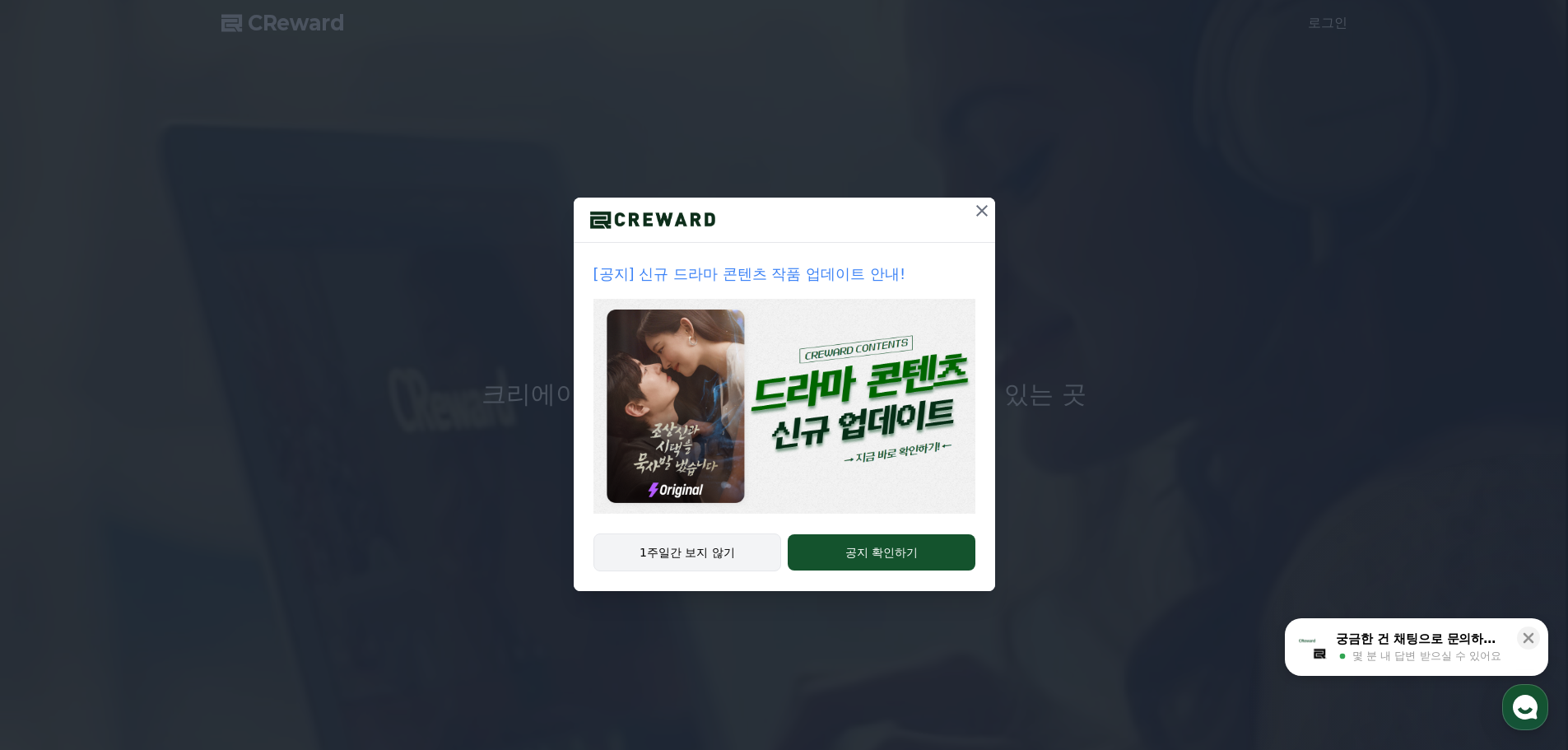
click at [720, 559] on button "1주일간 보지 않기" at bounding box center [688, 552] width 189 height 38
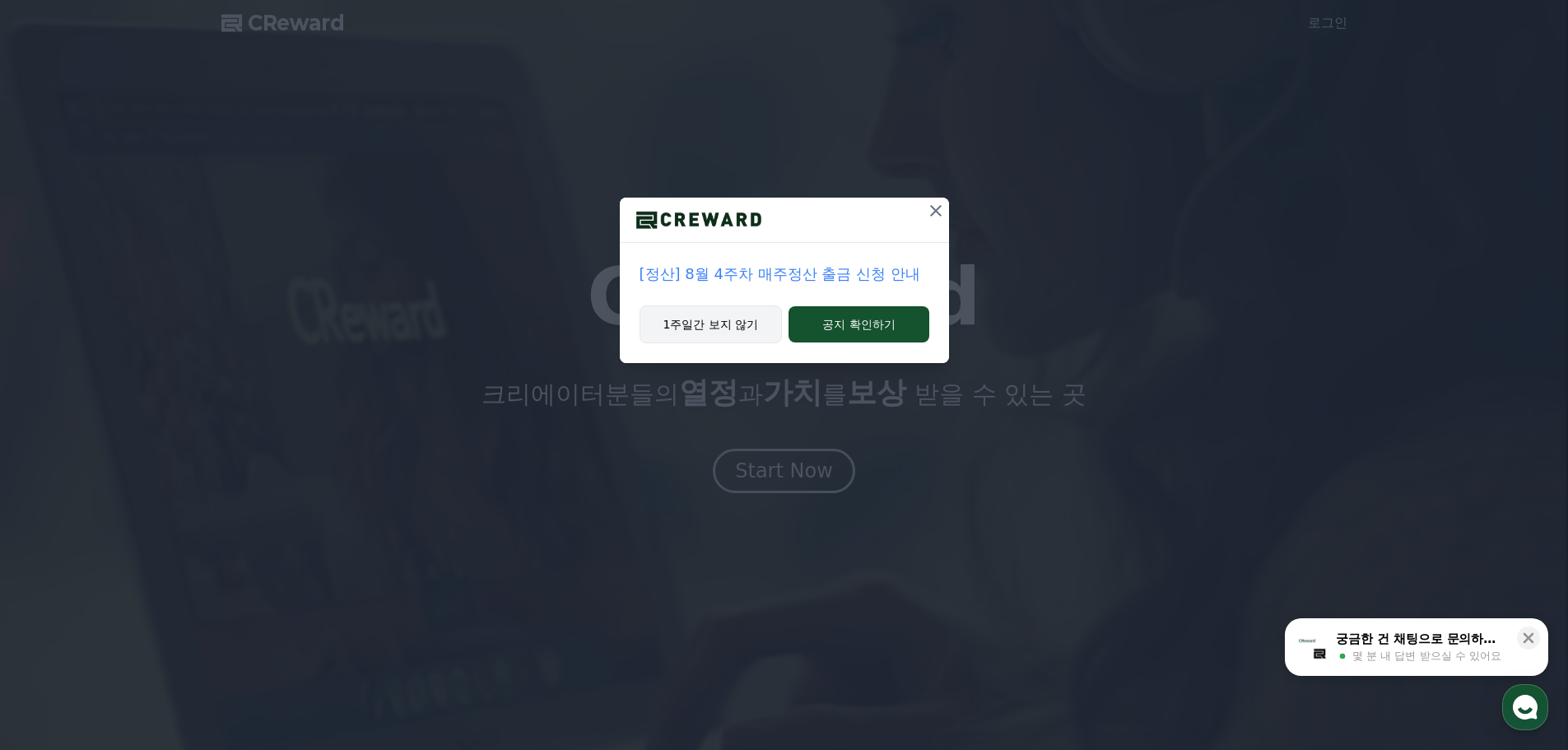
click at [717, 328] on button "1주일간 보지 않기" at bounding box center [711, 324] width 143 height 38
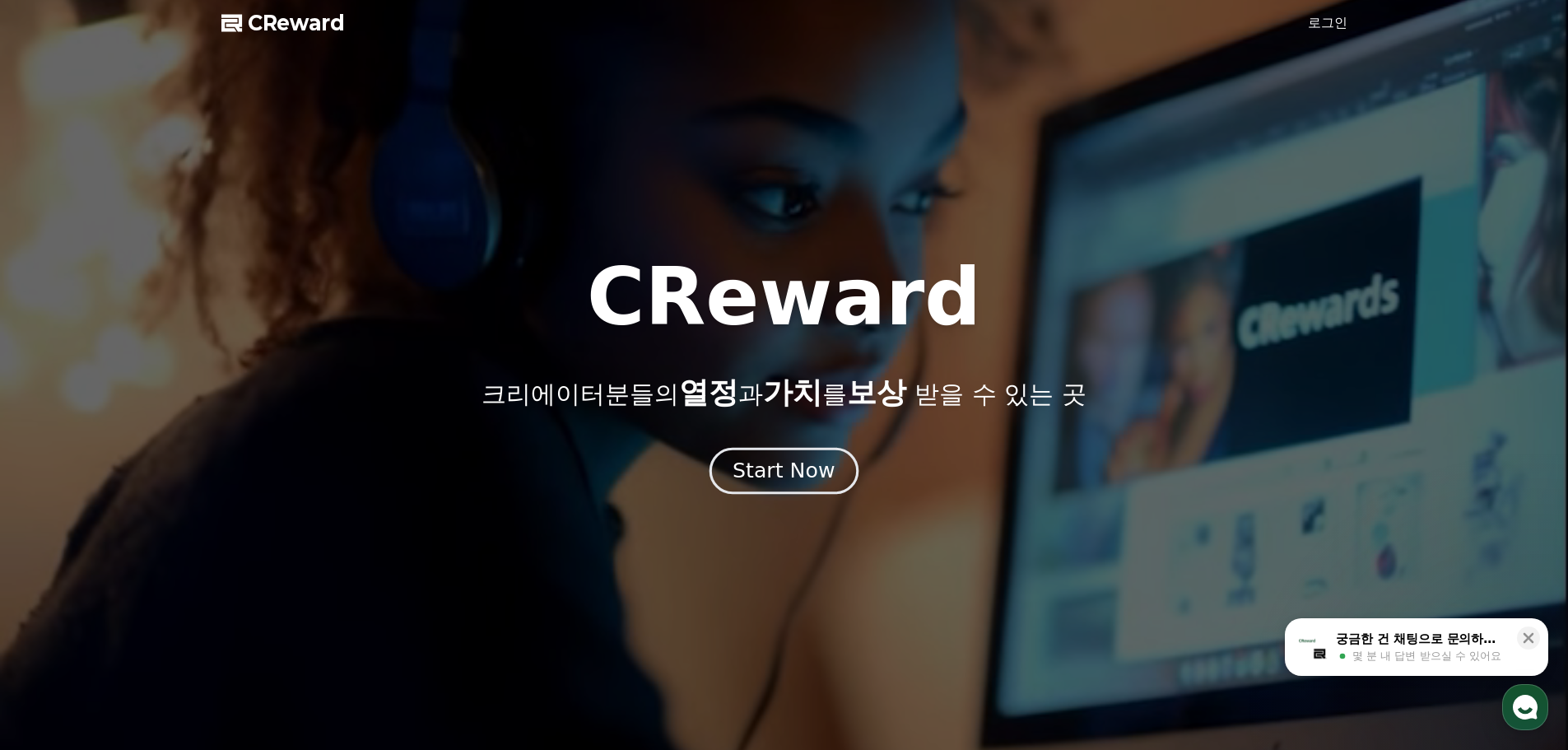
click at [835, 470] on button "Start Now" at bounding box center [784, 471] width 149 height 47
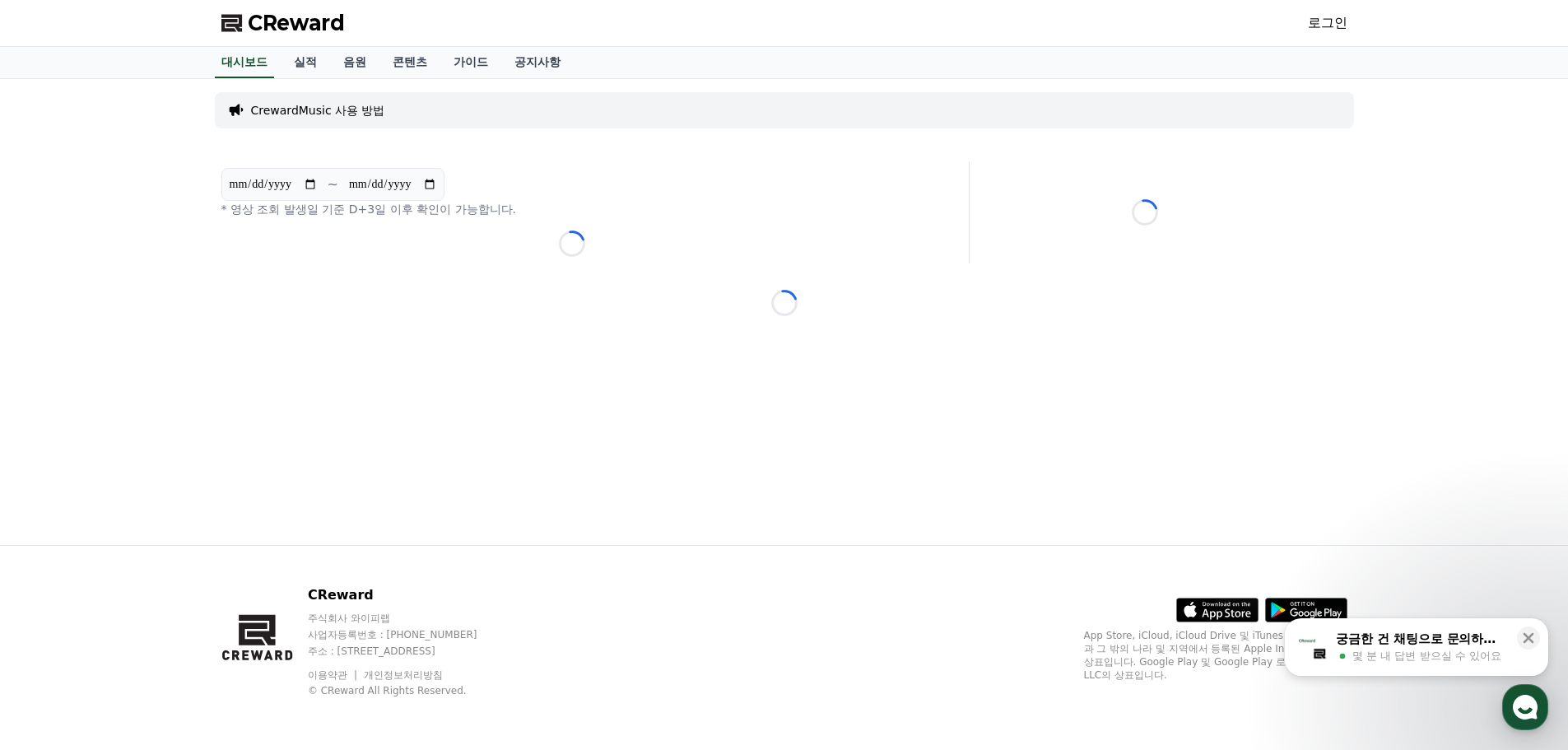
click at [325, 115] on p "CrewardMusic 사용 방법" at bounding box center [318, 110] width 134 height 17
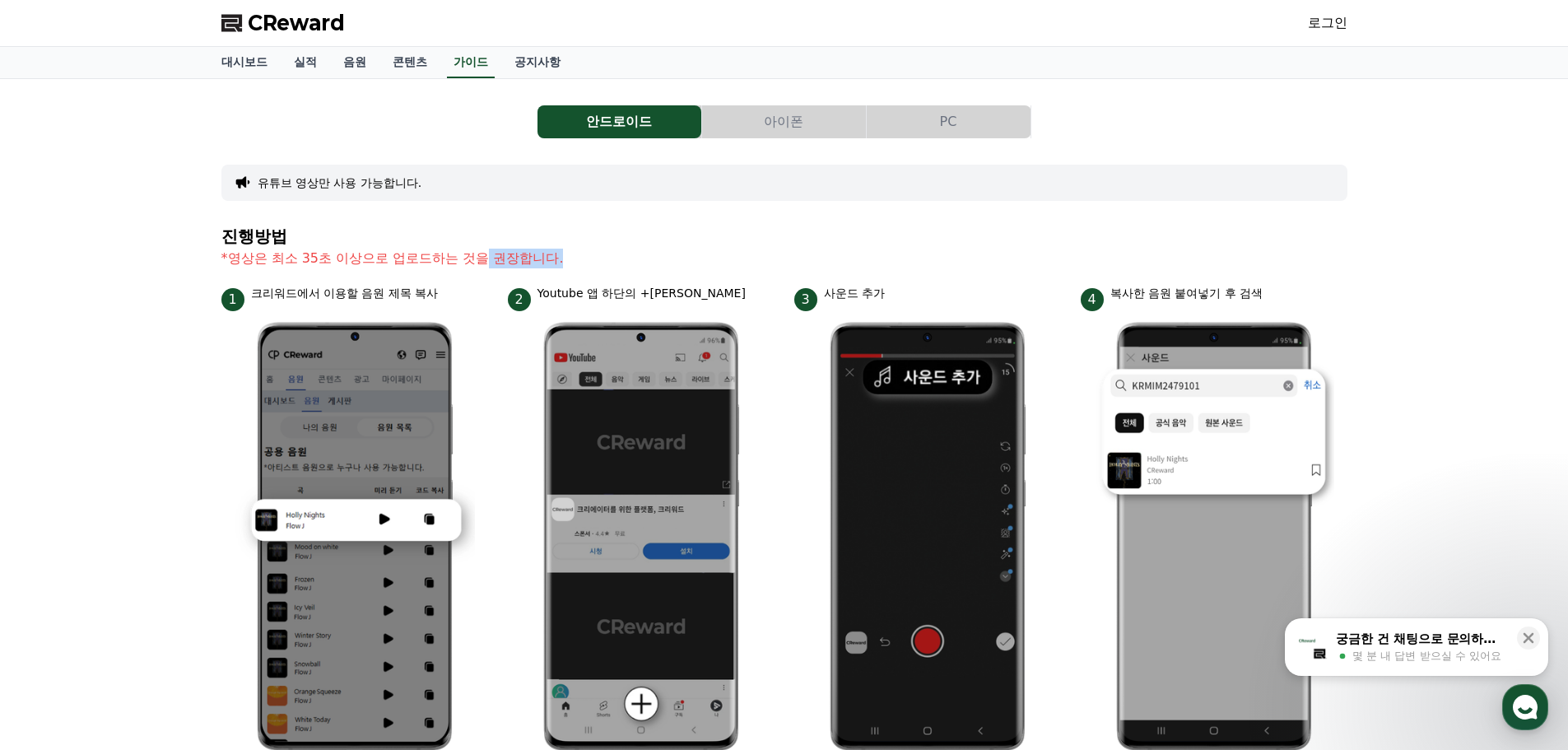
drag, startPoint x: 622, startPoint y: 253, endPoint x: 486, endPoint y: 251, distance: 136.0
click at [486, 251] on p "*영상은 최소 35초 이상으로 업로드하는 것을 권장합니다." at bounding box center [785, 258] width 1126 height 19
click at [600, 282] on section "진행방법 *영상은 최소 35초 이상으로 업로드하는 것을 권장합니다." at bounding box center [785, 256] width 1126 height 57
drag, startPoint x: 813, startPoint y: 297, endPoint x: 973, endPoint y: 297, distance: 160.0
click at [973, 297] on div "3 사운드 추가" at bounding box center [927, 298] width 267 height 26
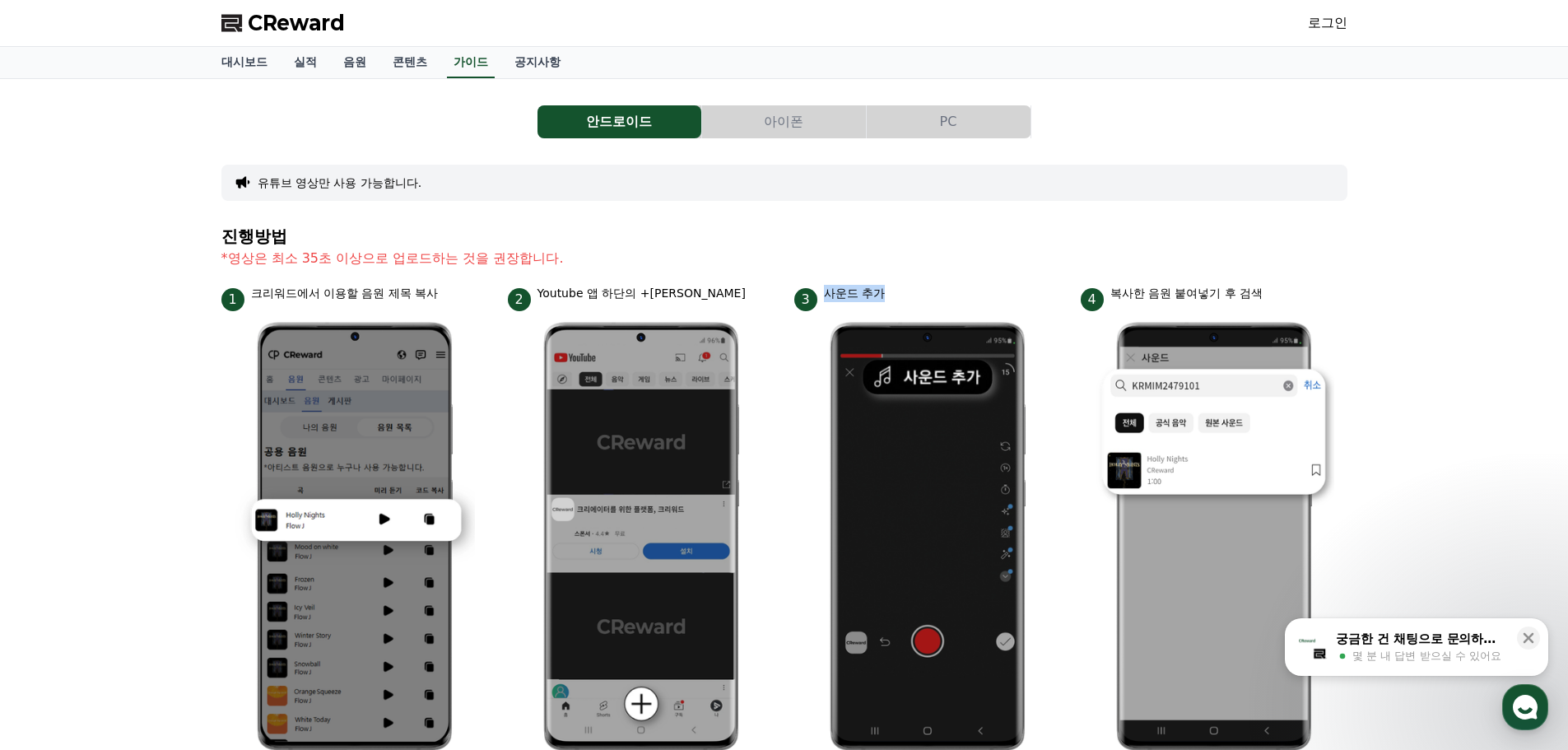
click at [973, 297] on div "3 사운드 추가" at bounding box center [927, 298] width 267 height 26
drag, startPoint x: 1209, startPoint y: 301, endPoint x: 1244, endPoint y: 303, distance: 35.1
click at [1244, 303] on div "4 복사한 음원 붙여넣기 후 검색" at bounding box center [1214, 298] width 267 height 26
click at [1295, 293] on div "4 복사한 음원 붙여넣기 후 검색" at bounding box center [1214, 298] width 267 height 26
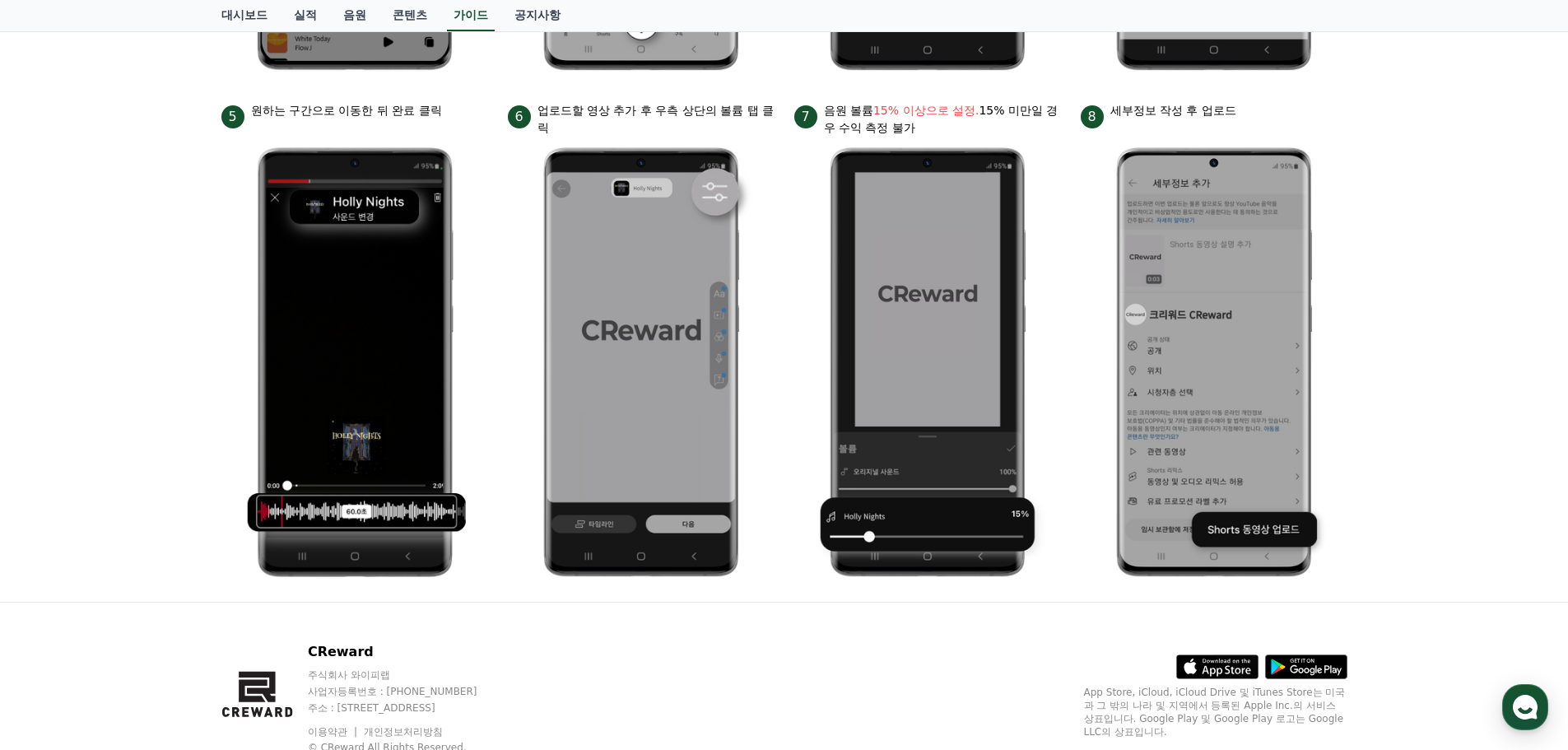
scroll to position [738, 0]
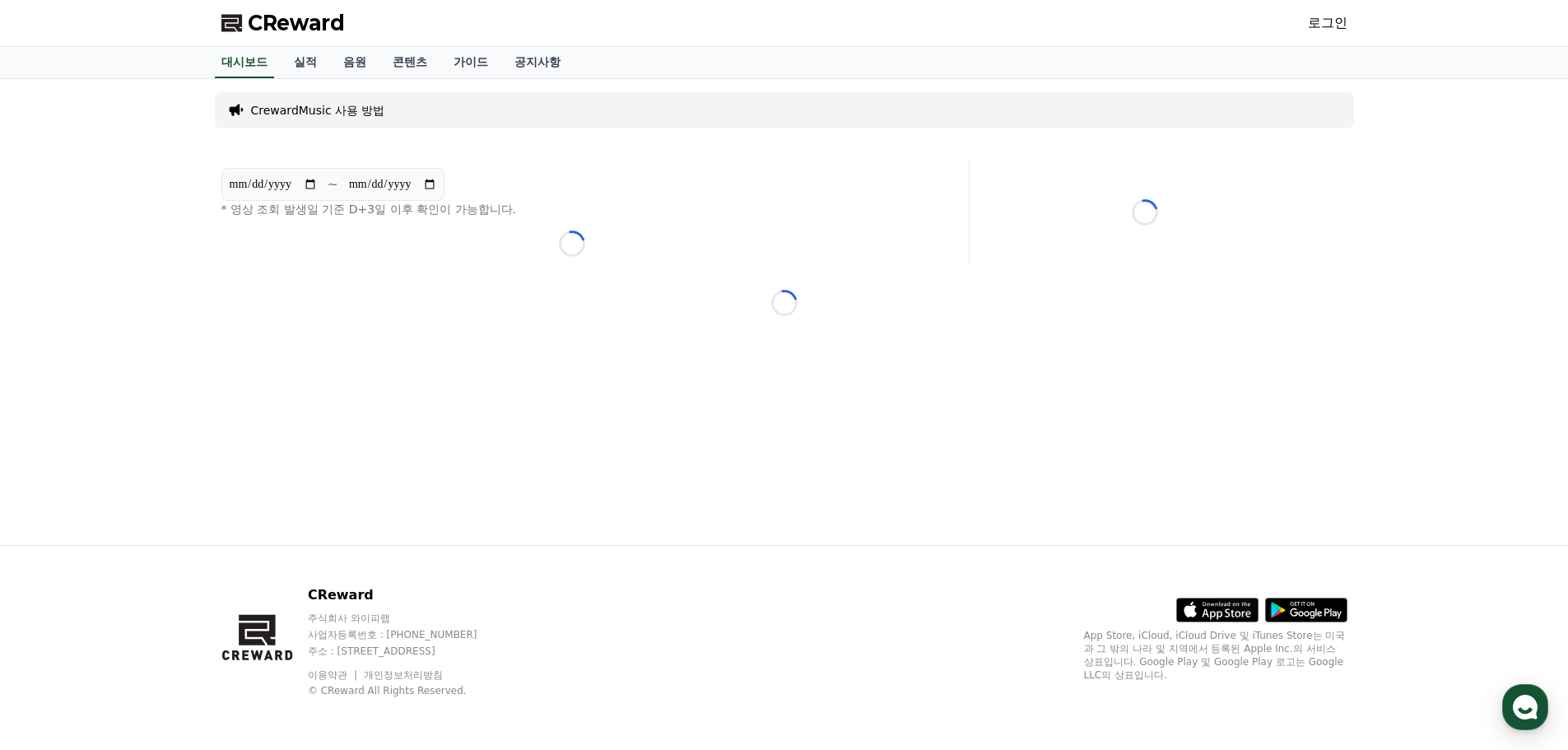
click at [253, 30] on span "CReward" at bounding box center [296, 23] width 97 height 26
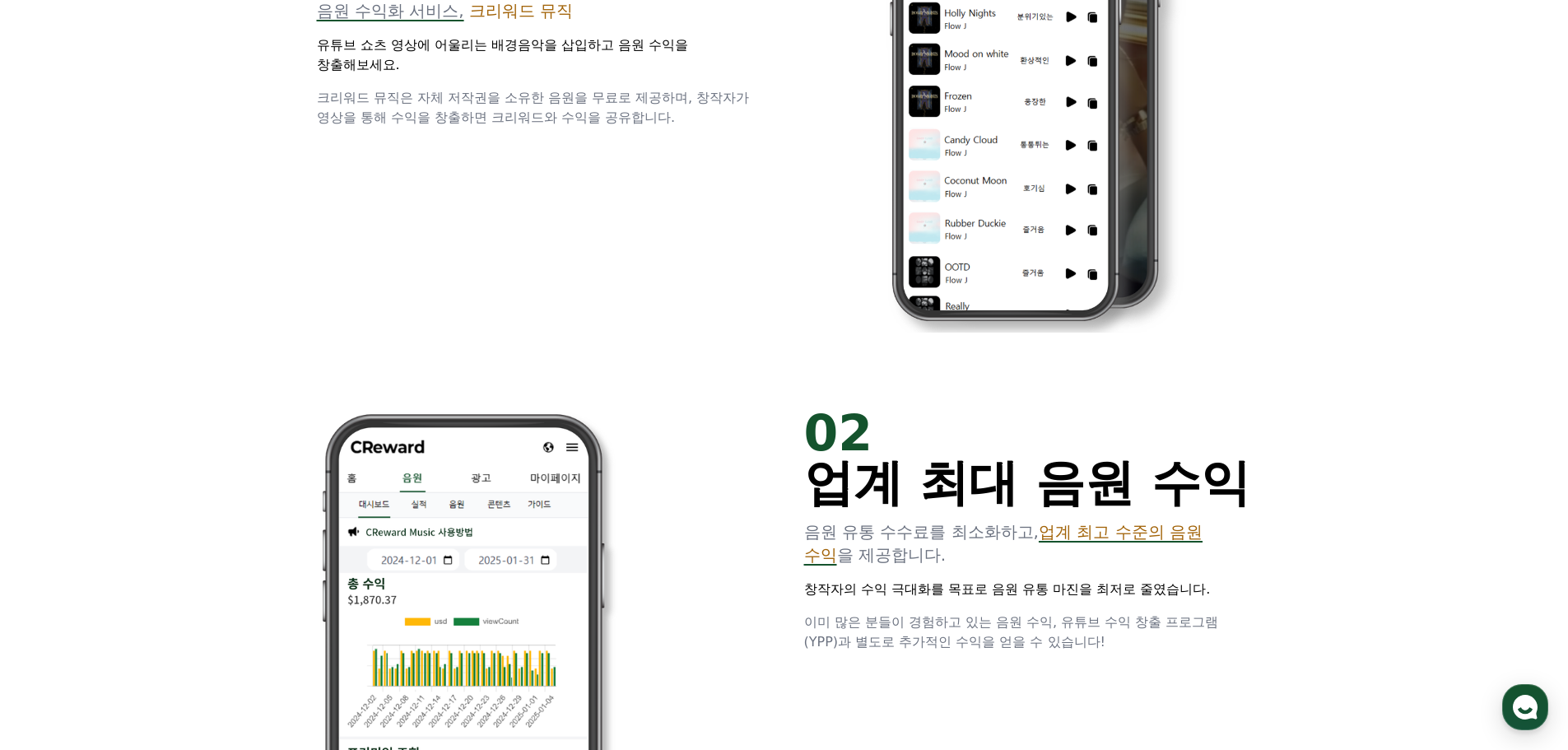
scroll to position [1153, 0]
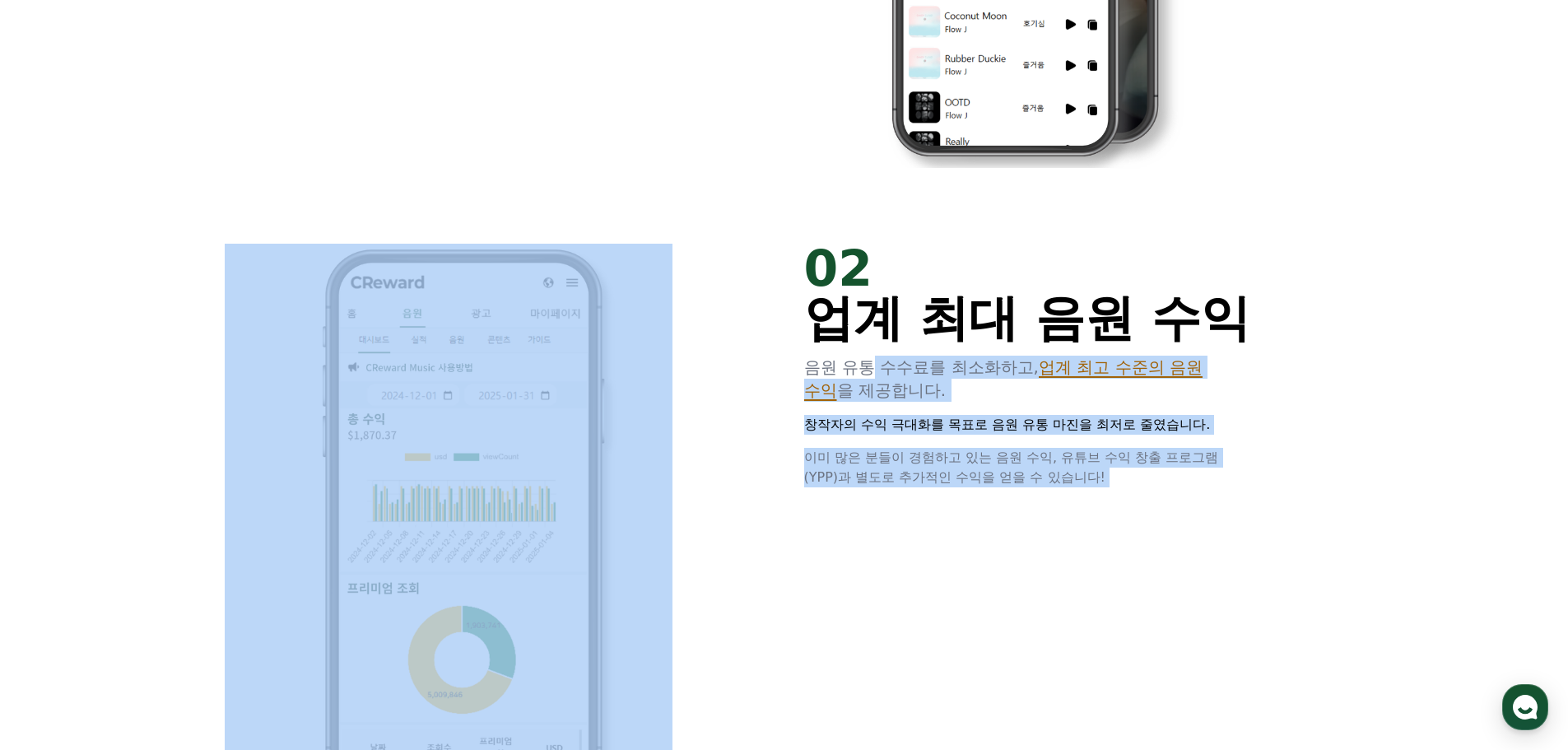
drag, startPoint x: 796, startPoint y: 335, endPoint x: 898, endPoint y: 389, distance: 115.4
click at [898, 389] on div "02 업계 최대 음원 수익 음원 유통 수수료를 최소화하고, 업계 최고 수준의 음원 수익 을 제공합니다. 창작자의 수익 극대화를 목표로 음원 유…" at bounding box center [784, 527] width 988 height 621
click at [898, 389] on p "음원 유통 수수료를 최소화하고, 업계 최고 수준의 음원 수익 을 제공합니다." at bounding box center [1028, 379] width 447 height 46
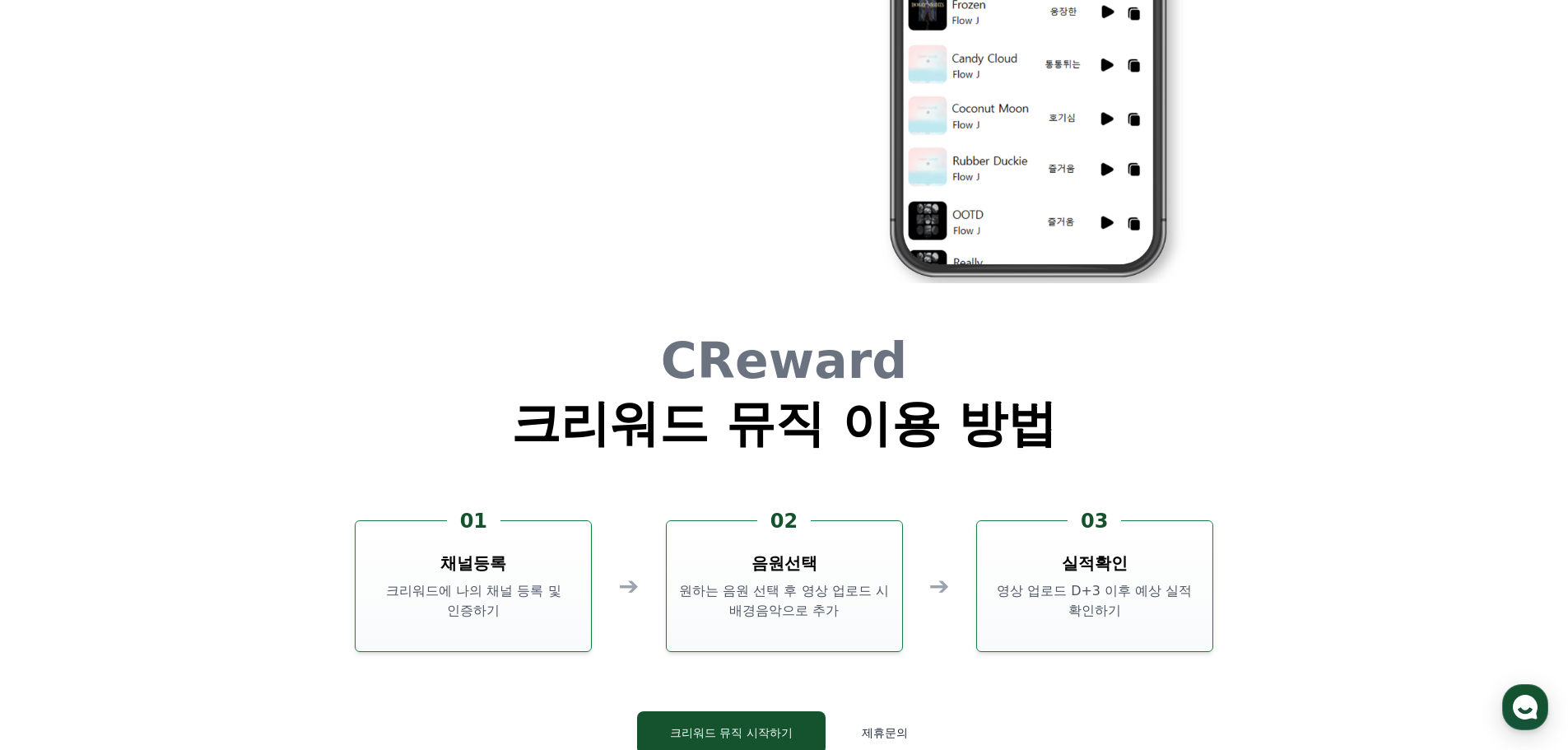
scroll to position [4365, 0]
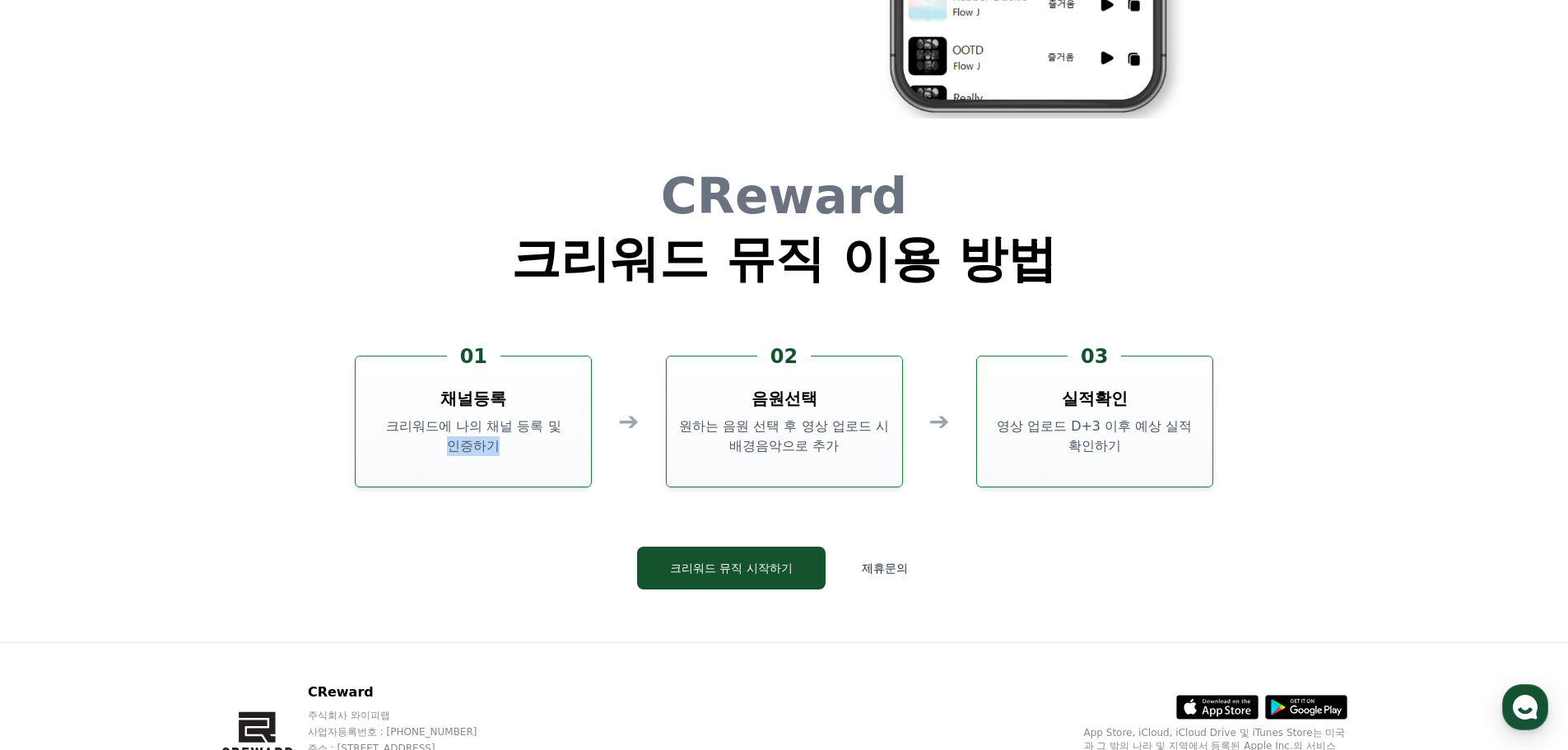
drag, startPoint x: 493, startPoint y: 438, endPoint x: 423, endPoint y: 435, distance: 70.1
click at [425, 435] on p "크리워드에 나의 채널 등록 및 인증하기" at bounding box center [473, 436] width 222 height 40
click at [567, 492] on div "CReward 크리워드 뮤직 이용 방법 01 채널등록 크리워드에 나의 채널 등록 및 인증하기 ➔ 02 음원선택 원하는 음원 선택 후 영상 업로…" at bounding box center [784, 394] width 988 height 498
drag, startPoint x: 918, startPoint y: 418, endPoint x: 751, endPoint y: 409, distance: 167.2
click at [751, 409] on div "01 채널등록 크리워드에 나의 채널 등록 및 인증하기 ➔ 02 음원선택 원하는 음원 선택 후 영상 업로드 시 배경음악으로 추가 ➔ 03 실적확…" at bounding box center [784, 422] width 858 height 131
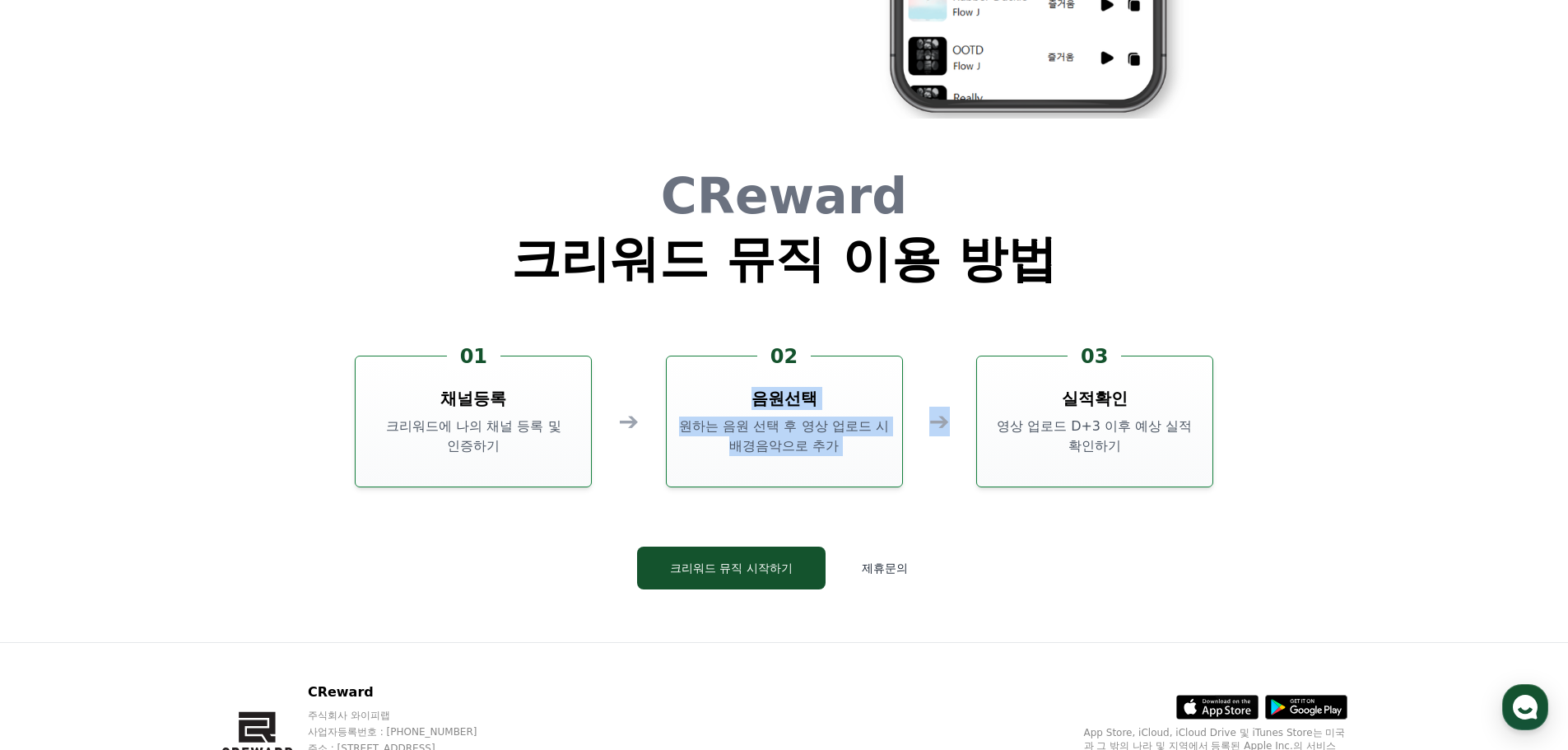
click at [755, 452] on p "원하는 음원 선택 후 영상 업로드 시 배경음악으로 추가" at bounding box center [784, 436] width 222 height 40
drag, startPoint x: 809, startPoint y: 456, endPoint x: 751, endPoint y: 408, distance: 75.3
click at [745, 401] on div "02 음원선택 원하는 음원 선택 후 영상 업로드 시 배경음악으로 추가" at bounding box center [784, 422] width 237 height 131
click at [783, 424] on p "원하는 음원 선택 후 영상 업로드 시 배경음악으로 추가" at bounding box center [784, 436] width 222 height 40
drag, startPoint x: 875, startPoint y: 458, endPoint x: 793, endPoint y: 401, distance: 99.9
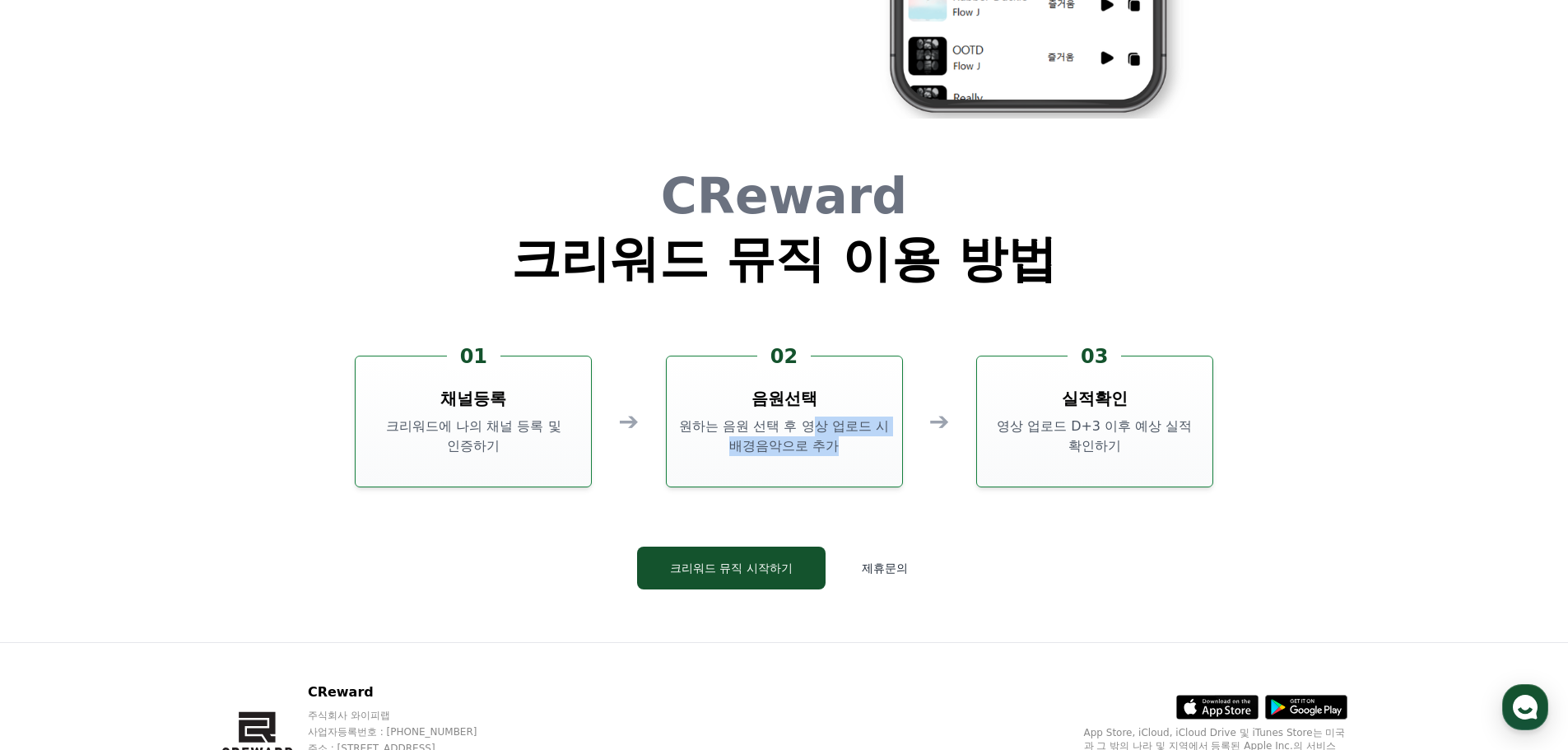
click at [795, 402] on div "02 음원선택 원하는 음원 선택 후 영상 업로드 시 배경음악으로 추가" at bounding box center [784, 422] width 237 height 131
click at [801, 470] on div "02 음원선택 원하는 음원 선택 후 영상 업로드 시 배경음악으로 추가" at bounding box center [784, 422] width 237 height 131
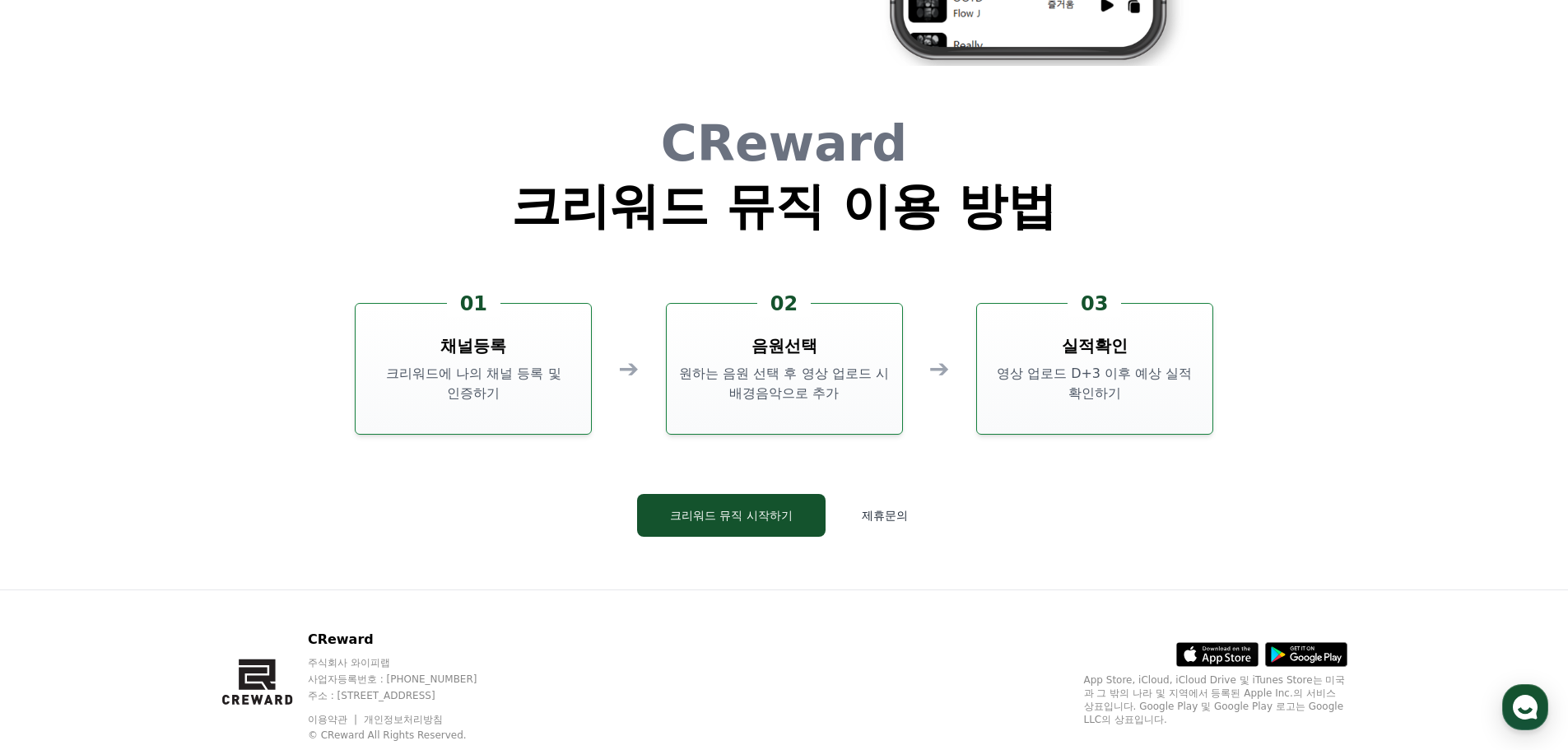
scroll to position [4462, 0]
